Goal: Navigation & Orientation: Find specific page/section

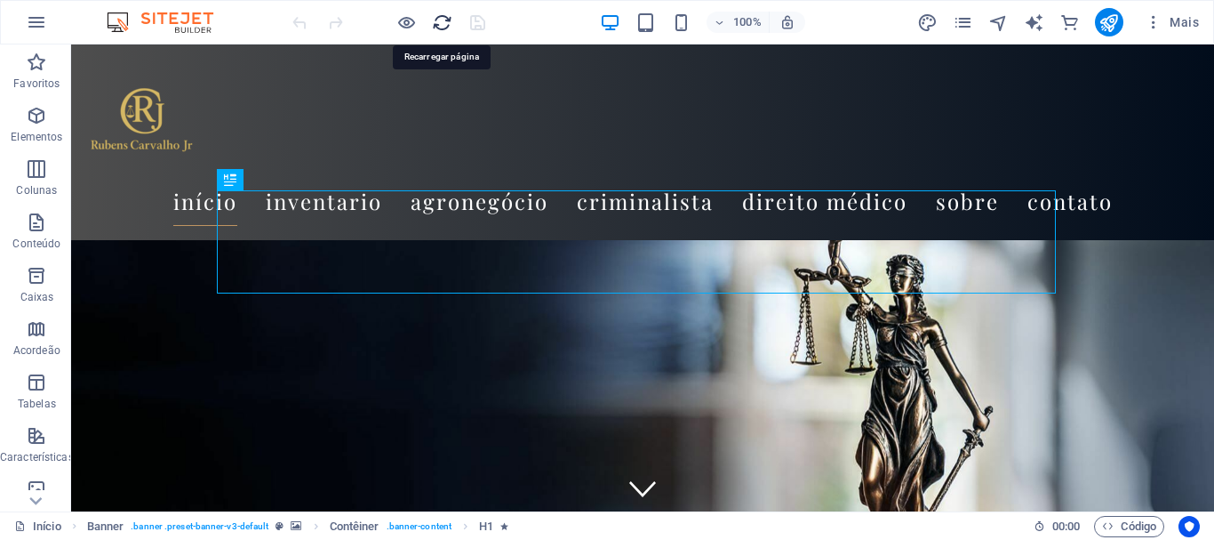
click at [445, 22] on icon "reload" at bounding box center [442, 22] width 20 height 20
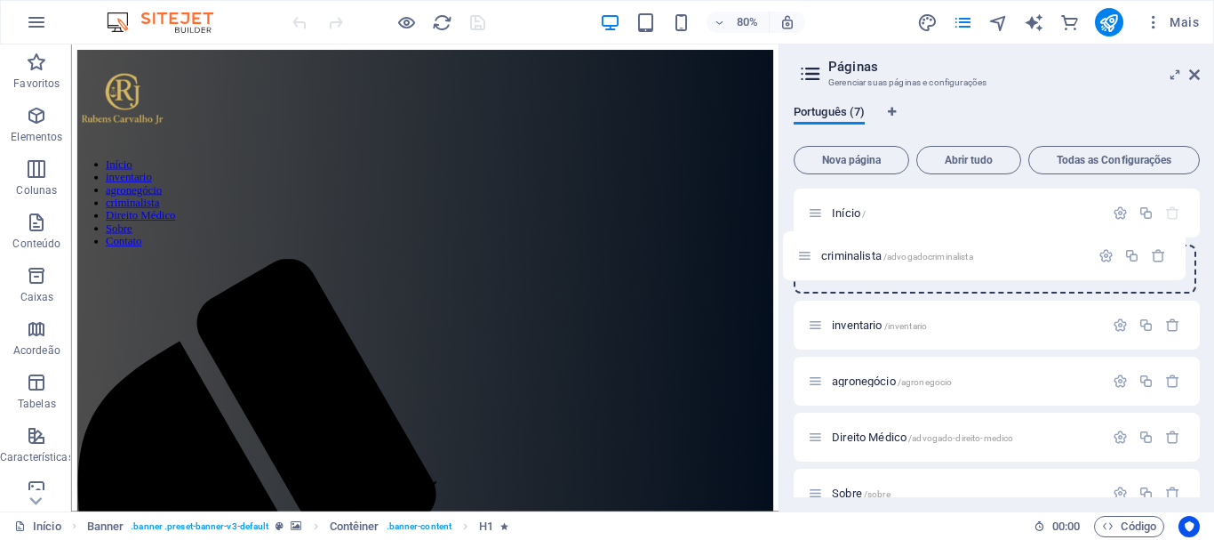
drag, startPoint x: 818, startPoint y: 384, endPoint x: 806, endPoint y: 251, distance: 133.9
click at [806, 251] on div "Início / inventario /inventario agronegócio /agronegocio criminalista /advogado…" at bounding box center [997, 380] width 406 height 385
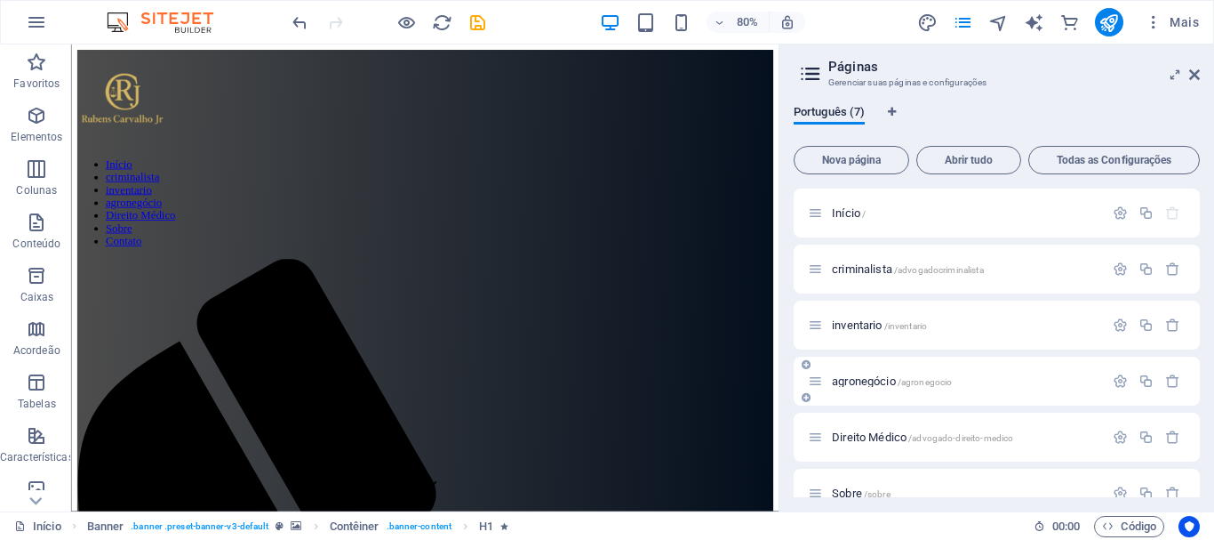
click at [806, 380] on div "agronegócio /agronegocio" at bounding box center [997, 381] width 406 height 49
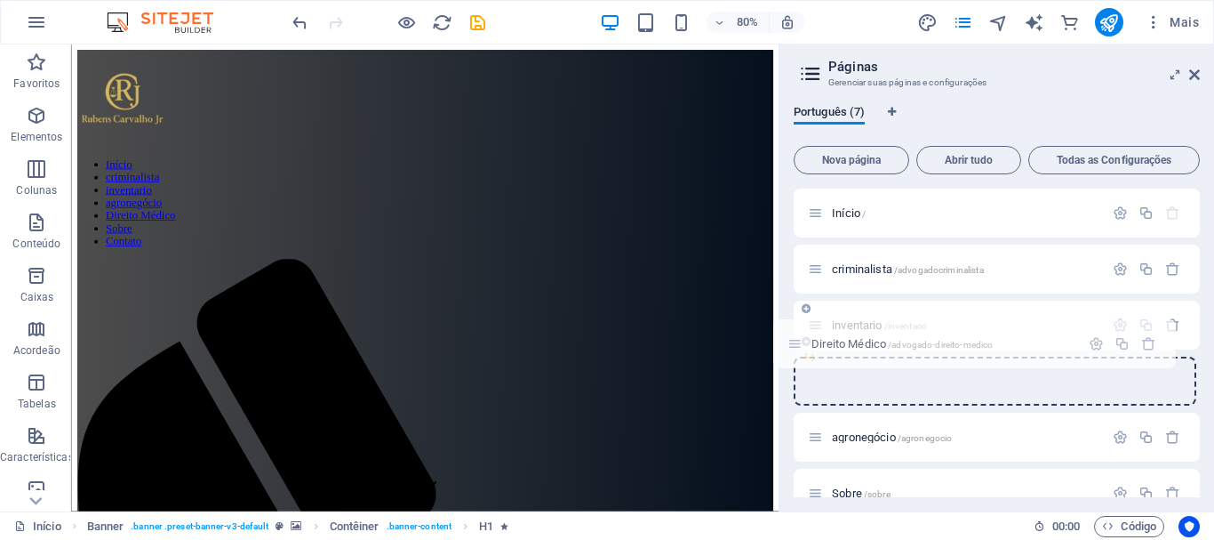
scroll to position [1, 0]
drag, startPoint x: 818, startPoint y: 439, endPoint x: 797, endPoint y: 325, distance: 116.5
click at [797, 325] on div "Início / criminalista /advogadocriminalista inventario /inventario agronegócio …" at bounding box center [997, 352] width 406 height 329
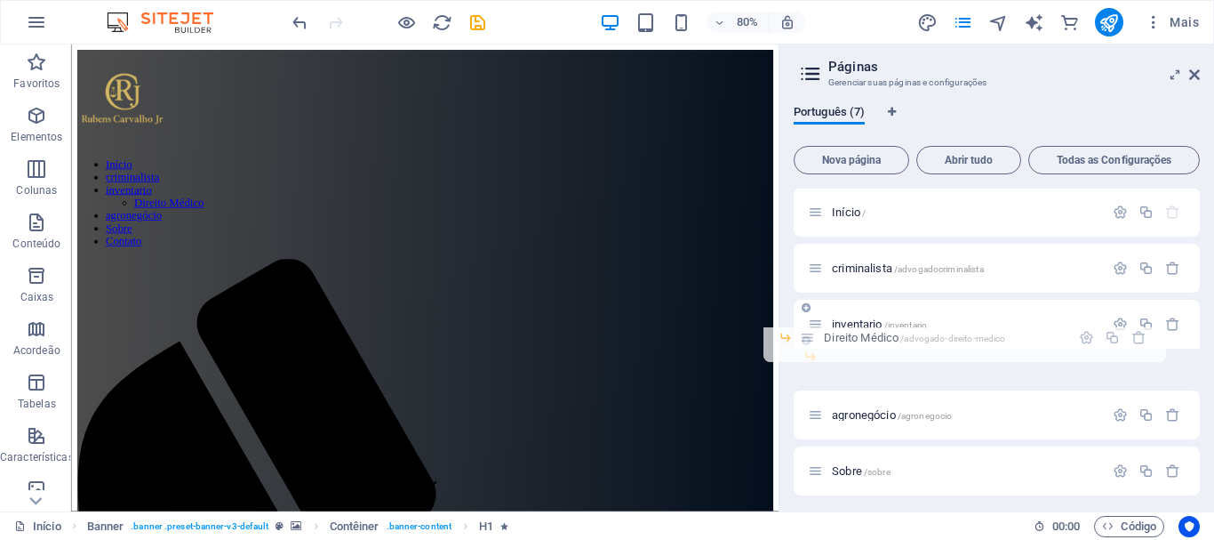
drag, startPoint x: 837, startPoint y: 354, endPoint x: 802, endPoint y: 333, distance: 41.5
click at [802, 333] on div "Início / criminalista /advogadocriminalista inventario /inventario Direito Médi…" at bounding box center [997, 352] width 406 height 329
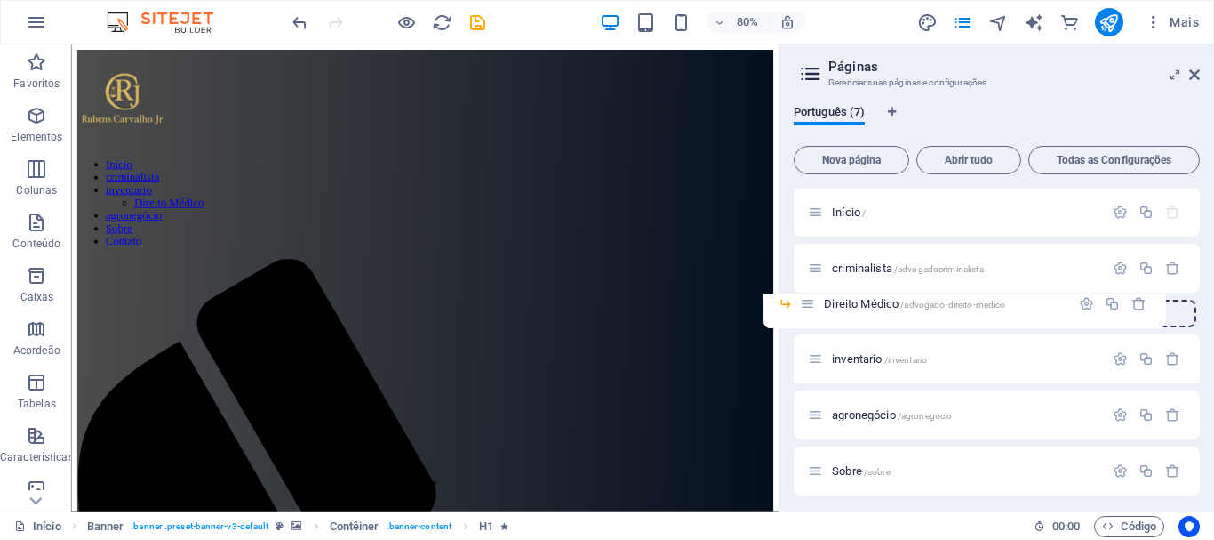
drag, startPoint x: 844, startPoint y: 357, endPoint x: 803, endPoint y: 301, distance: 68.6
click at [803, 301] on div "Início / criminalista /advogadocriminalista inventario /inventario Direito Médi…" at bounding box center [997, 370] width 406 height 364
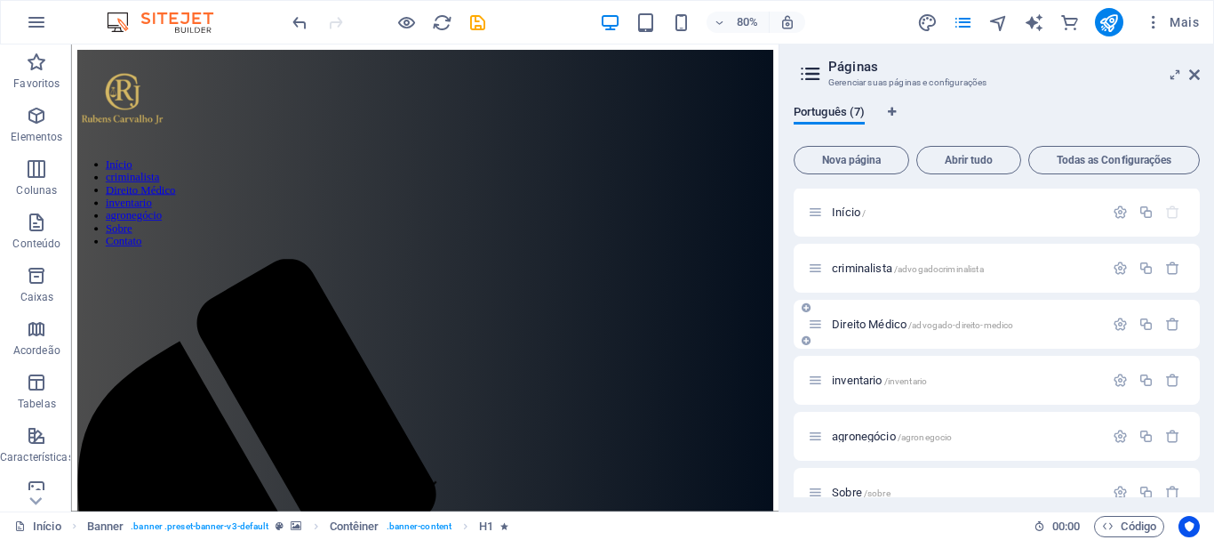
click at [817, 304] on div "Direito Médico /advogado-direito-medico" at bounding box center [997, 324] width 406 height 49
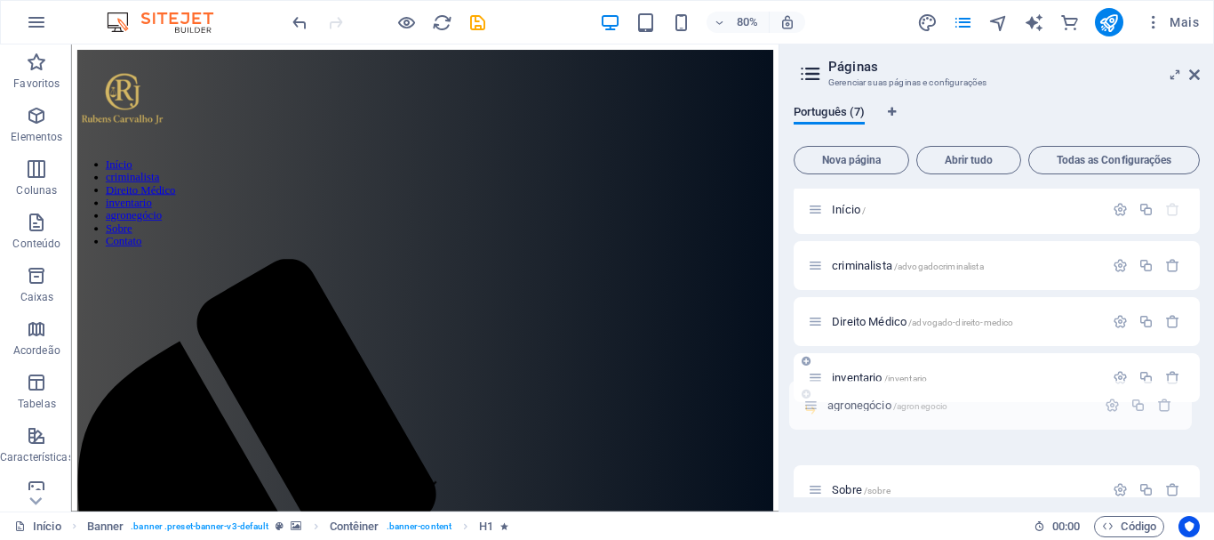
scroll to position [5, 0]
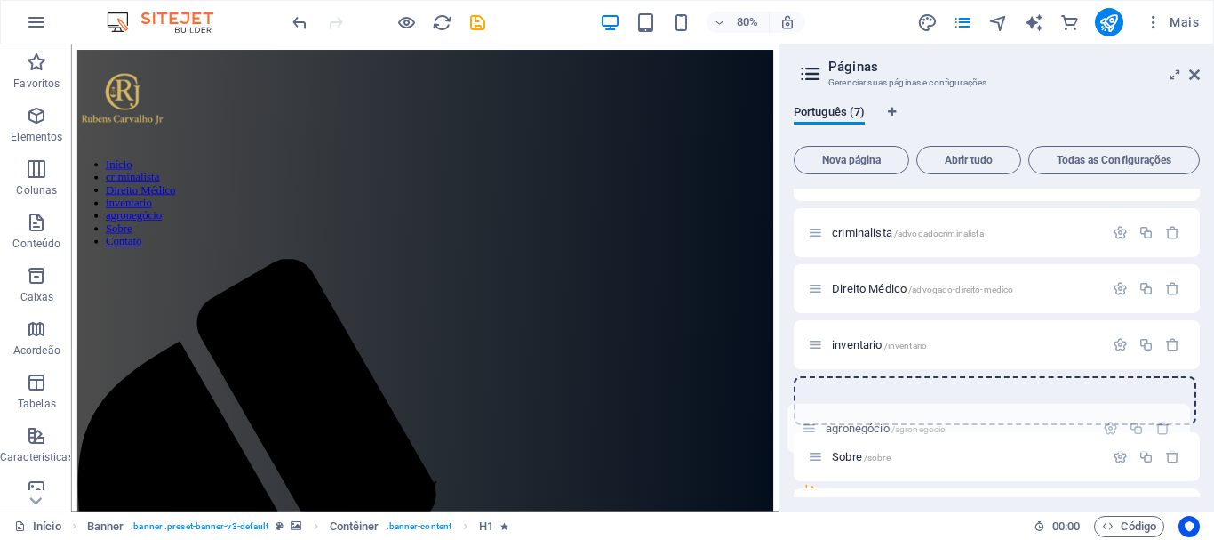
drag, startPoint x: 816, startPoint y: 432, endPoint x: 807, endPoint y: 419, distance: 16.0
click at [805, 422] on div "Início / criminalista /advogadocriminalista Direito Médico /advogado-direito-me…" at bounding box center [997, 316] width 406 height 329
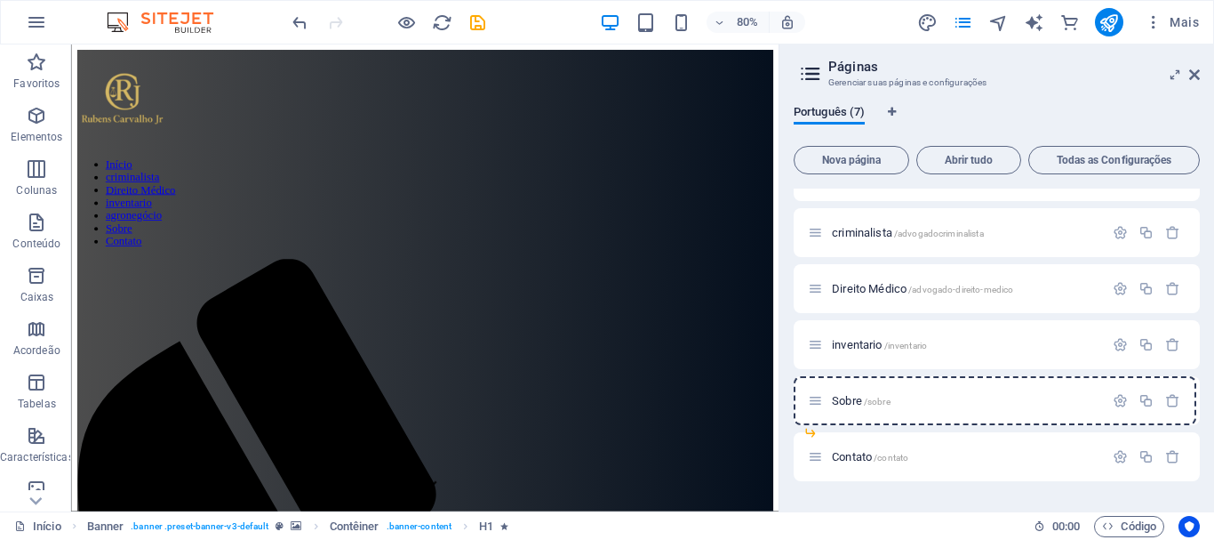
scroll to position [40, 0]
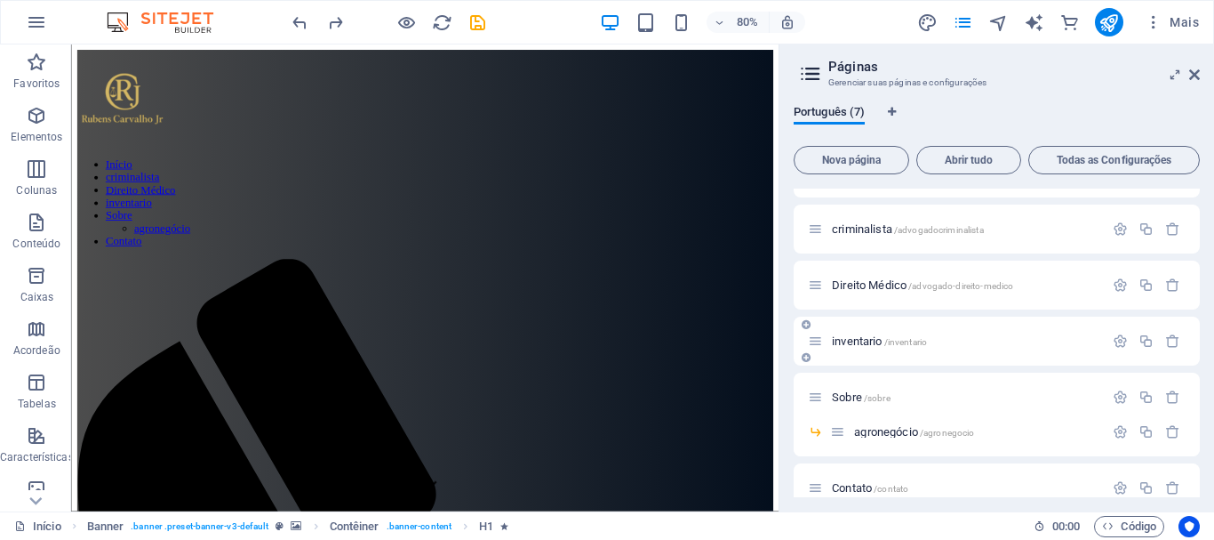
drag, startPoint x: 852, startPoint y: 429, endPoint x: 803, endPoint y: 353, distance: 90.8
click at [803, 353] on div "Início / criminalista /advogadocriminalista Direito Médico /advogado-direito-me…" at bounding box center [997, 330] width 406 height 364
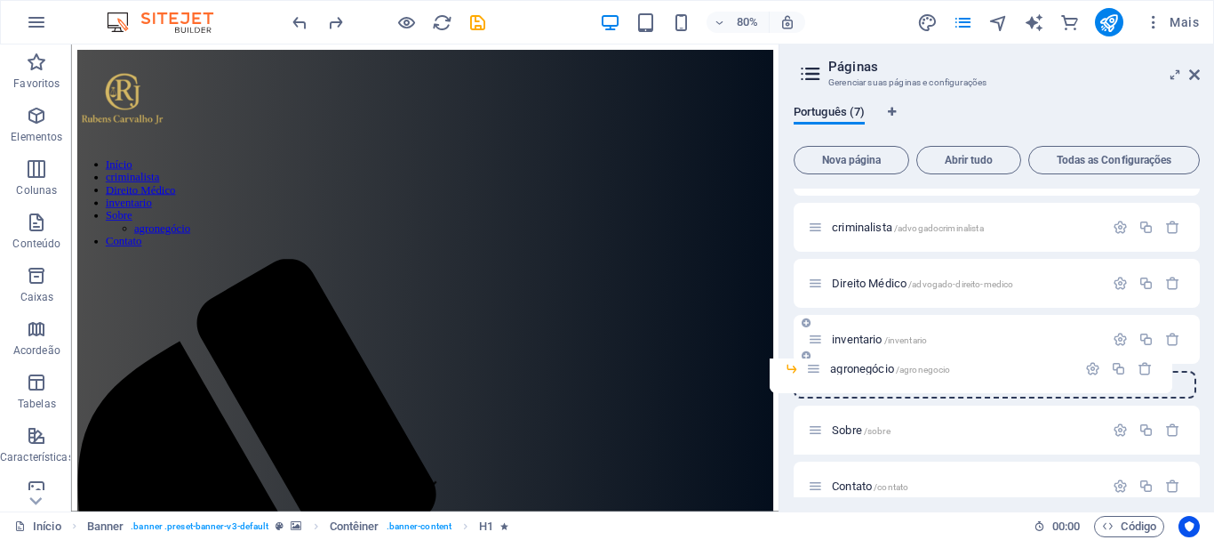
drag, startPoint x: 837, startPoint y: 429, endPoint x: 807, endPoint y: 357, distance: 78.1
click at [807, 357] on div "Início / criminalista /advogadocriminalista Direito Médico /advogado-direito-me…" at bounding box center [997, 311] width 406 height 329
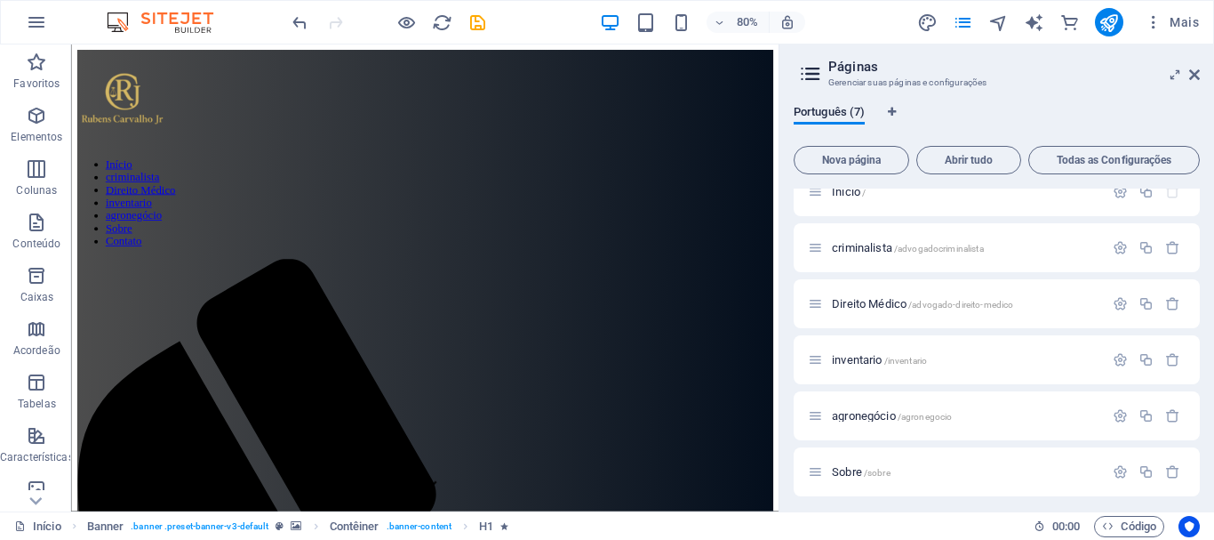
scroll to position [0, 0]
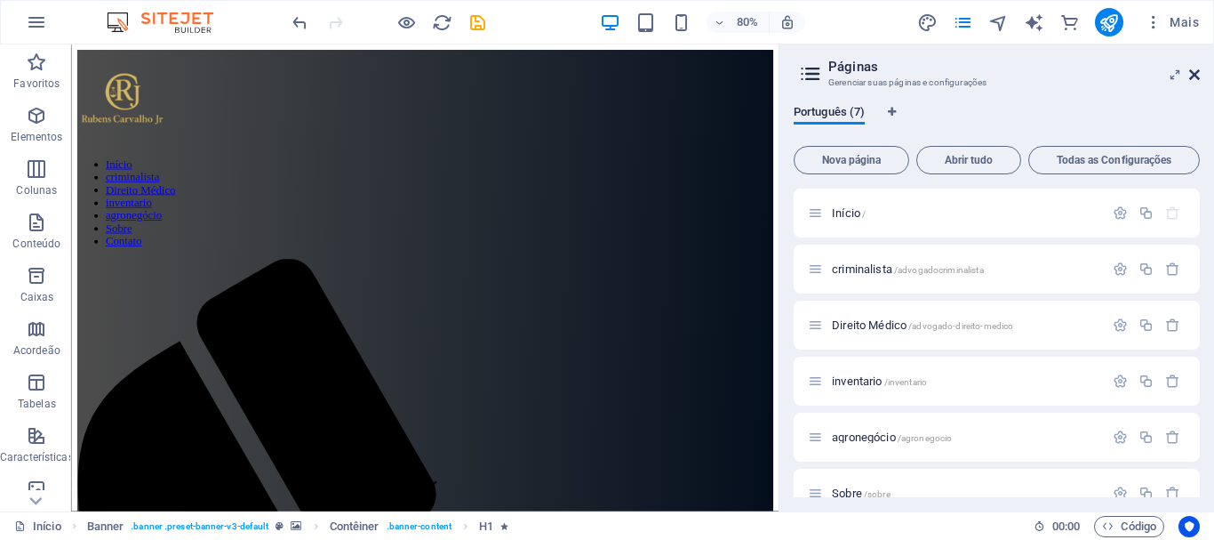
click at [1193, 76] on icon at bounding box center [1195, 75] width 11 height 14
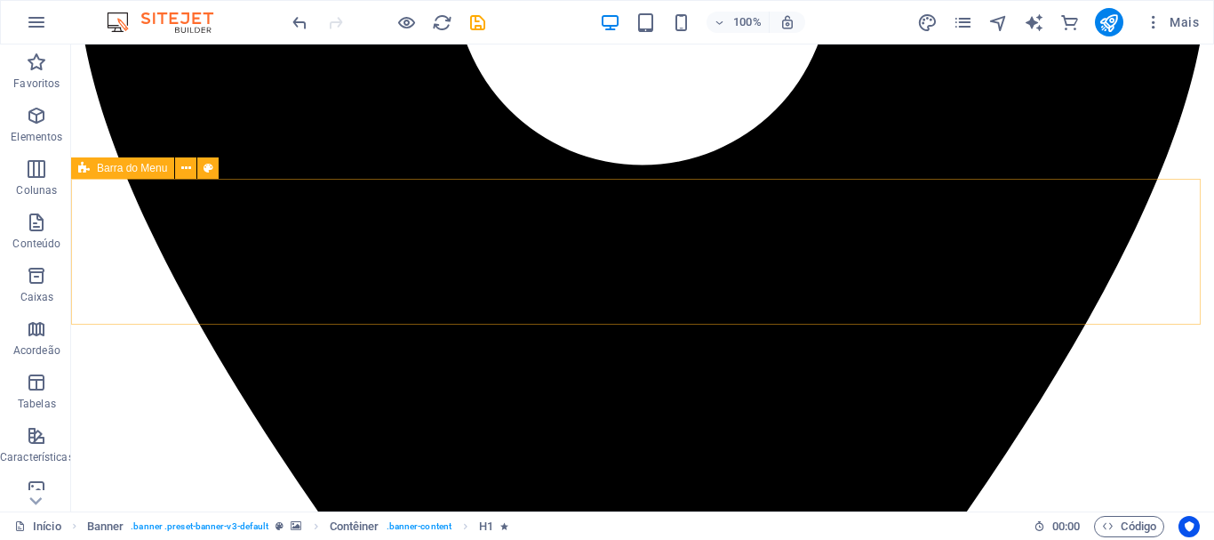
scroll to position [2845, 0]
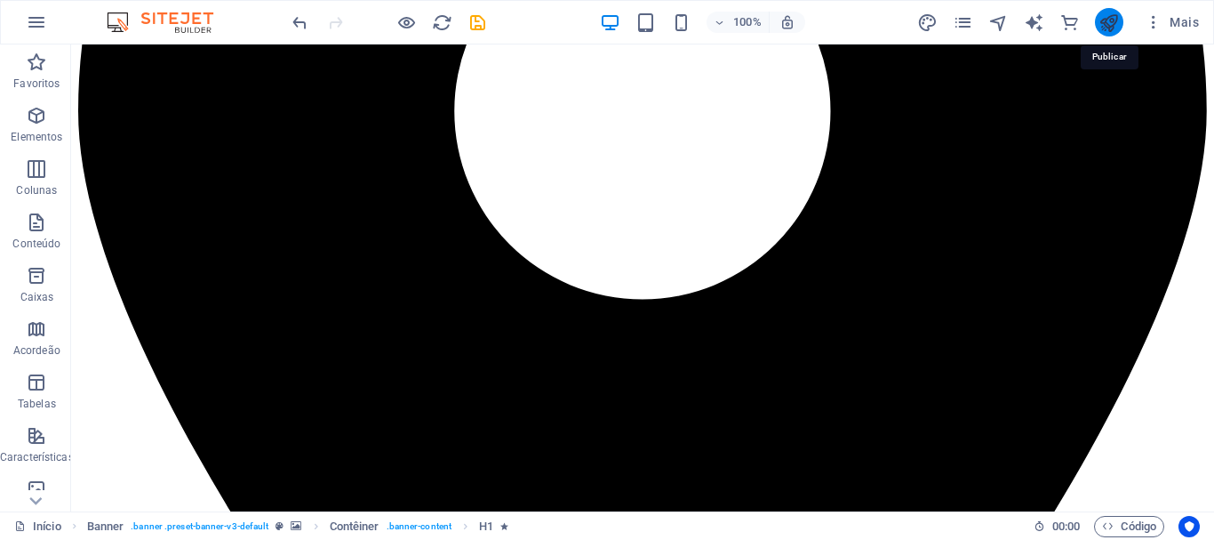
click at [1103, 26] on icon "publish" at bounding box center [1109, 22] width 20 height 20
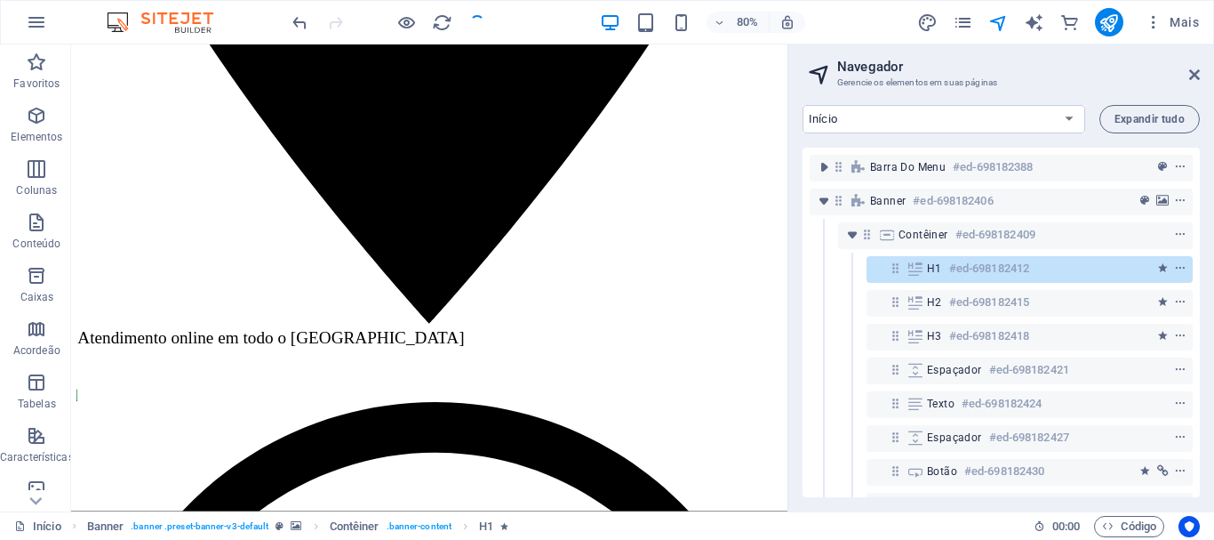
scroll to position [2895, 0]
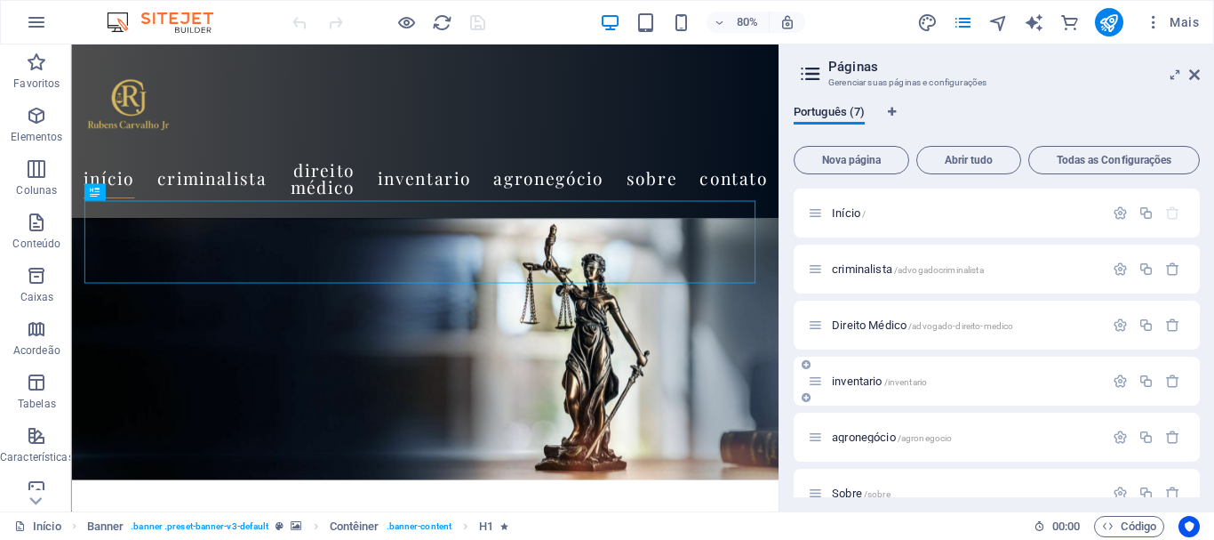
click at [852, 385] on span "inventario /inventario" at bounding box center [879, 380] width 95 height 13
